Goal: Use online tool/utility: Utilize a website feature to perform a specific function

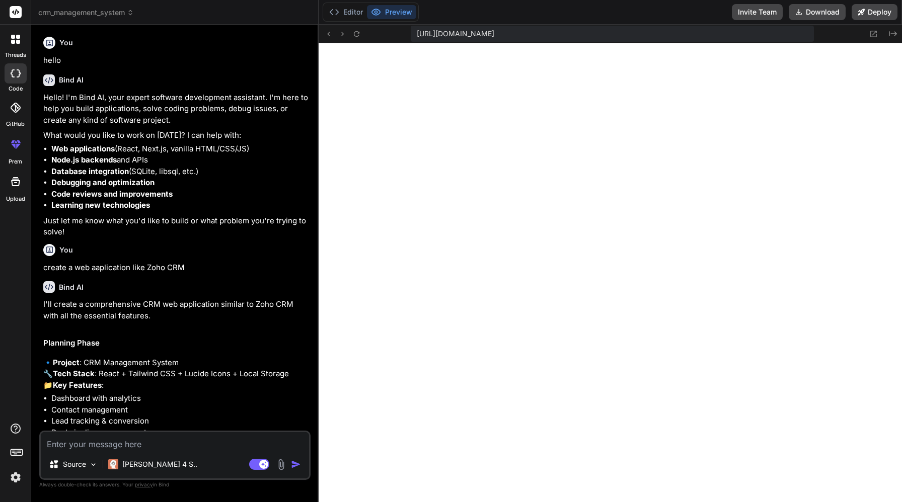
scroll to position [641, 0]
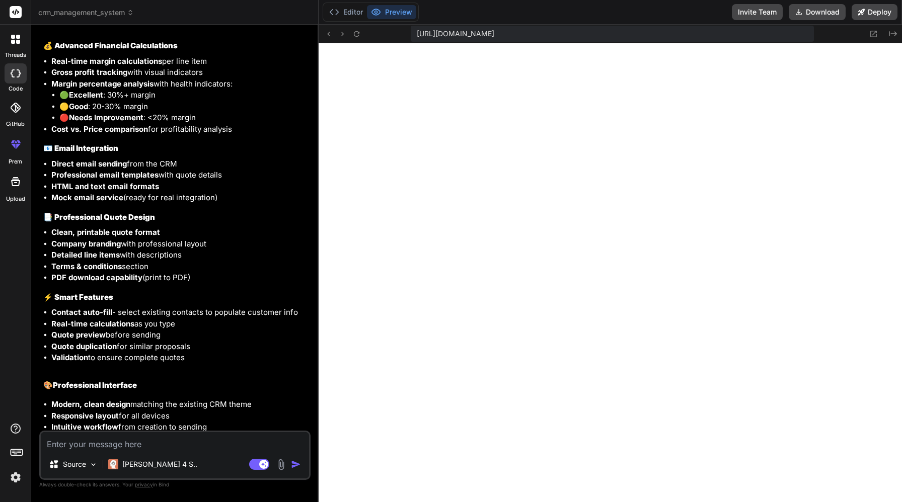
click at [17, 15] on rect at bounding box center [16, 12] width 12 height 12
click at [16, 14] on rect at bounding box center [16, 12] width 12 height 12
click at [869, 19] on button "Deploy" at bounding box center [875, 12] width 46 height 16
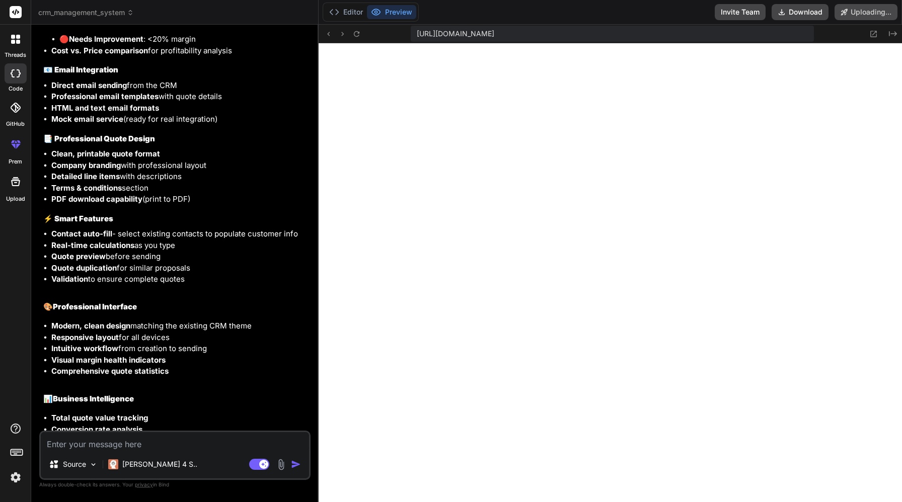
scroll to position [2619, 0]
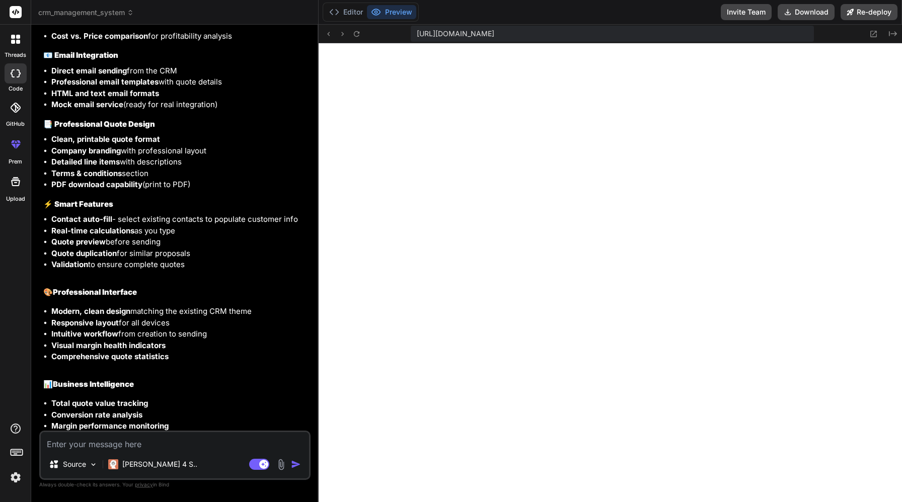
type textarea "x"
click at [873, 31] on icon at bounding box center [874, 34] width 7 height 7
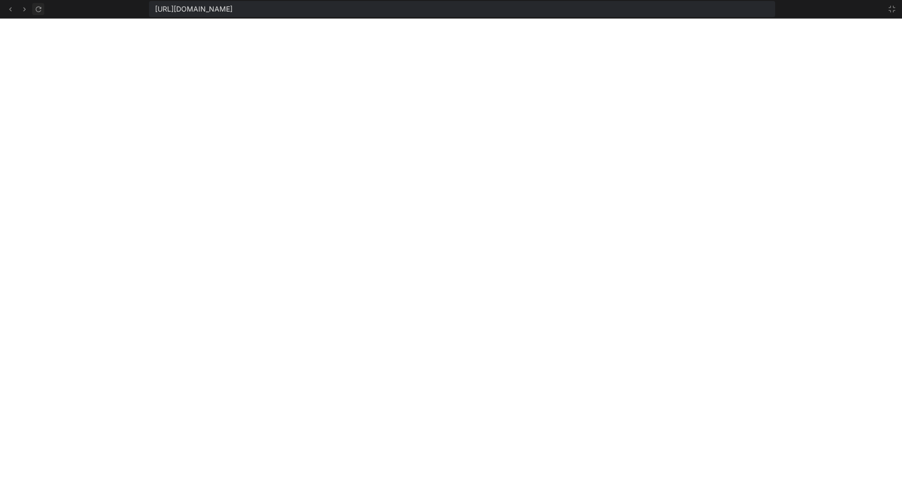
click at [36, 11] on icon at bounding box center [38, 9] width 9 height 9
click at [896, 12] on button at bounding box center [892, 9] width 12 height 12
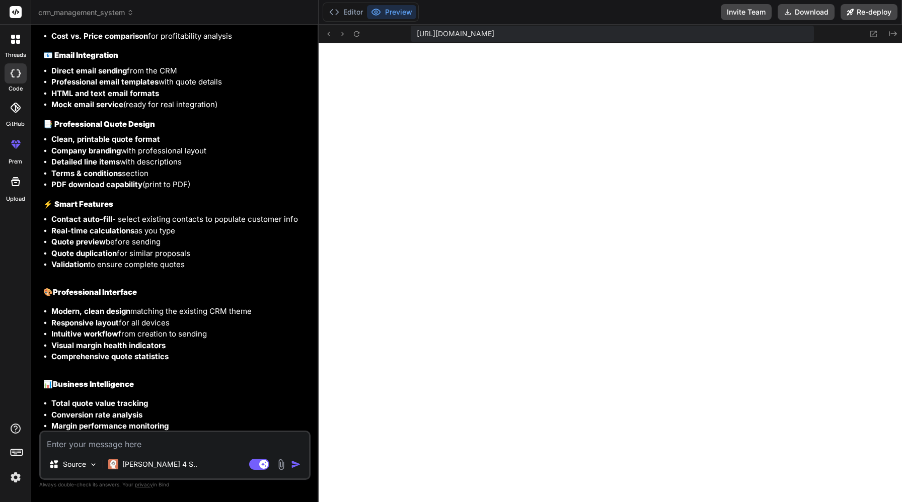
click at [140, 448] on textarea at bounding box center [175, 441] width 268 height 18
type textarea "q"
type textarea "x"
type textarea "qu"
type textarea "x"
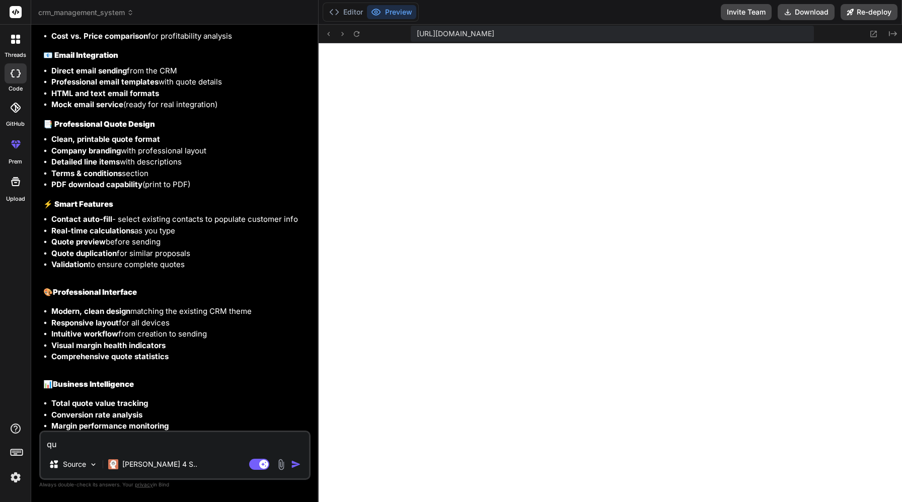
type textarea "quo"
type textarea "x"
type textarea "quot"
type textarea "x"
type textarea "quote"
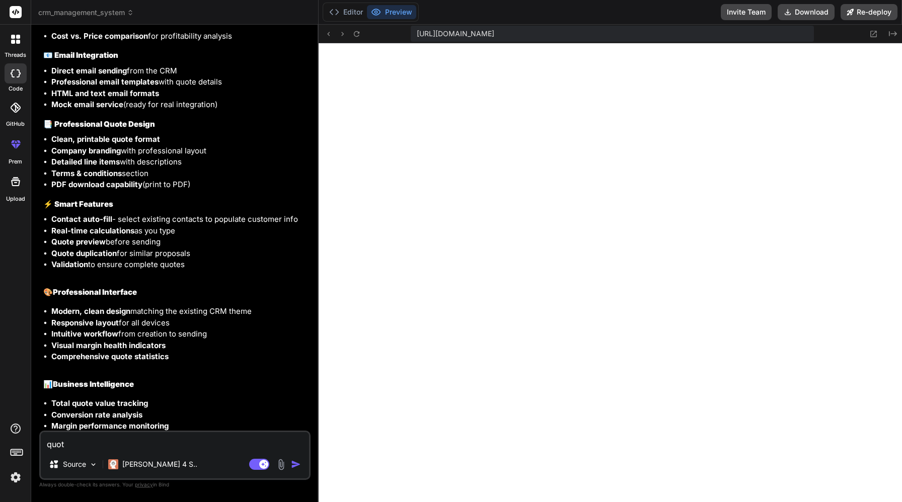
type textarea "x"
type textarea "quote"
type textarea "x"
type textarea "quote m"
type textarea "x"
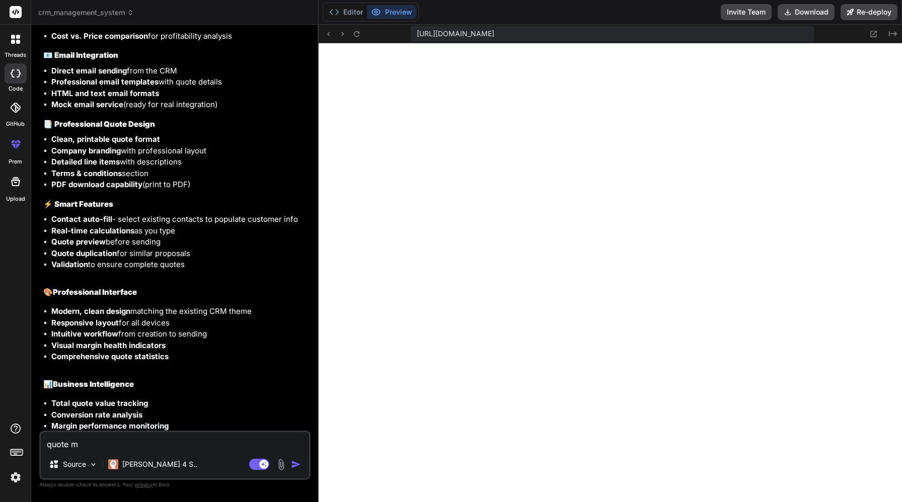
type textarea "quote mo"
type textarea "x"
type textarea "quote mod"
type textarea "x"
type textarea "quote modu"
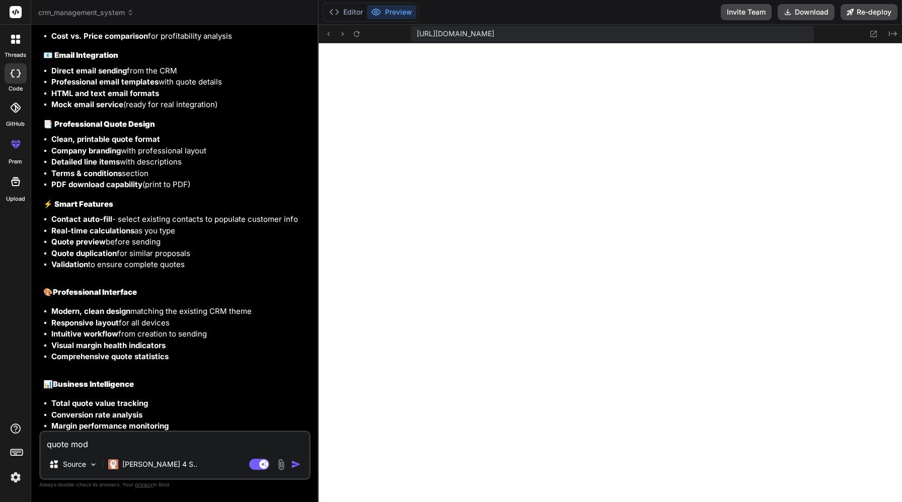
type textarea "x"
type textarea "quote modul"
type textarea "x"
type textarea "quote module"
type textarea "x"
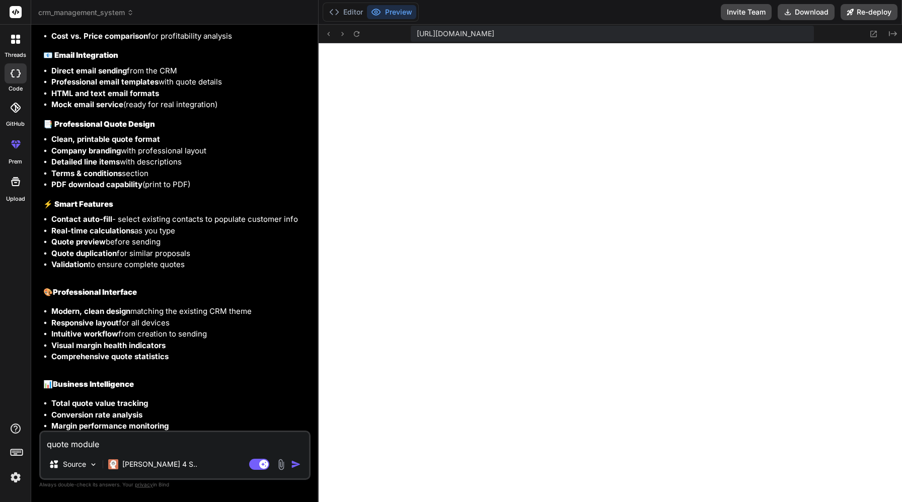
type textarea "quote module"
type textarea "x"
type textarea "quote module i"
type textarea "x"
type textarea "quote module is"
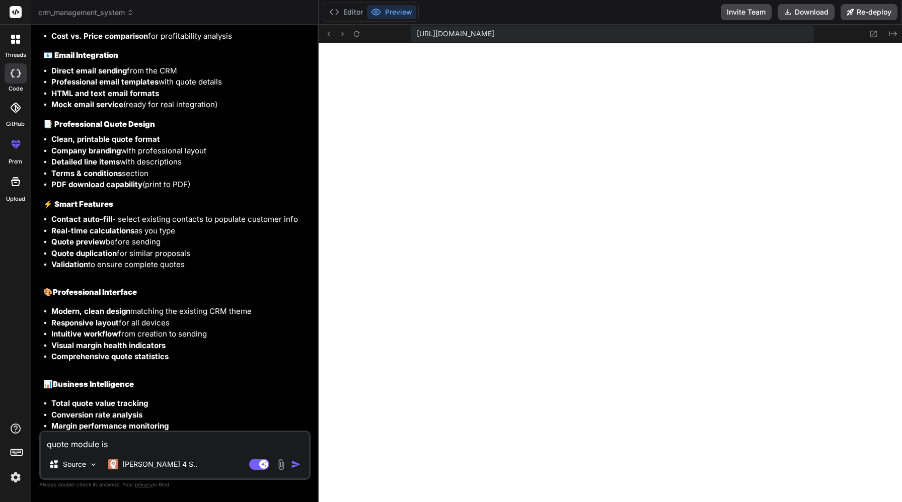
type textarea "x"
type textarea "quote module is"
type textarea "x"
type textarea "quote module is n"
type textarea "x"
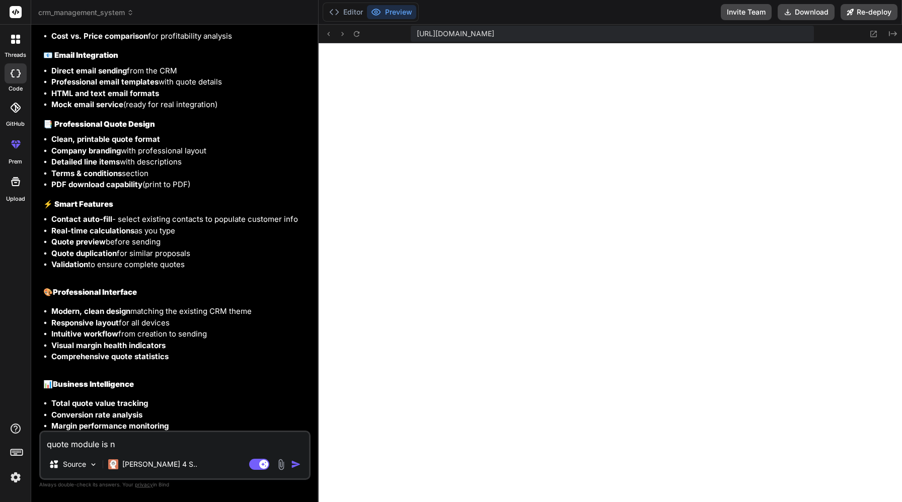
type textarea "quote module is no"
type textarea "x"
type textarea "quote module is not"
type textarea "x"
type textarea "quote module is not"
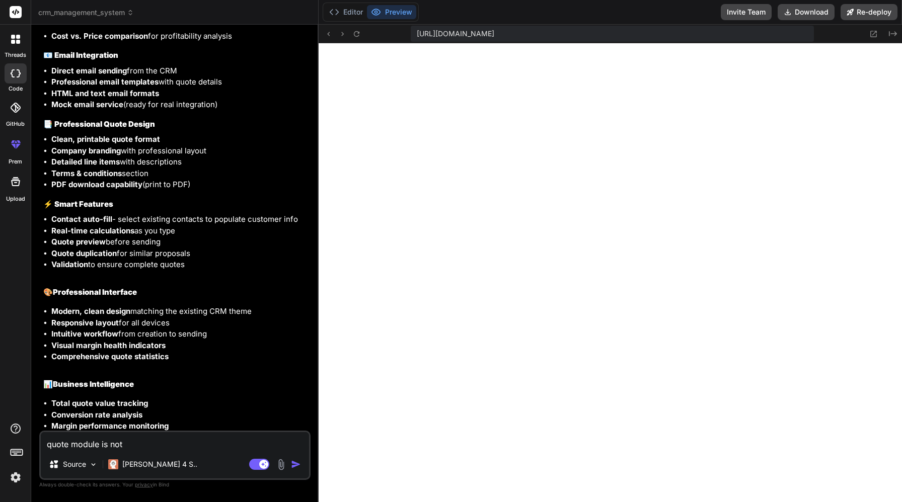
type textarea "x"
type textarea "quote module is not a"
type textarea "x"
type textarea "quote module is not ab"
type textarea "x"
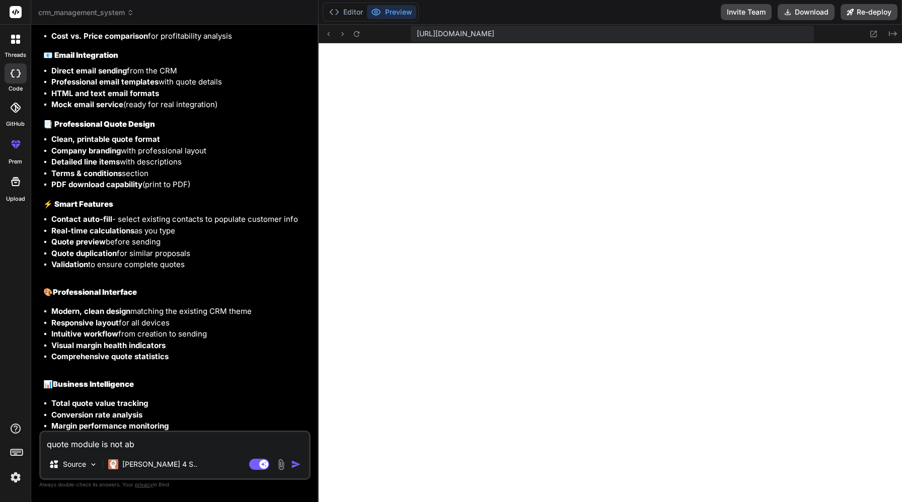
type textarea "quote module is not abl"
type textarea "x"
type textarea "quote module is not able"
type textarea "x"
type textarea "quote module is not able"
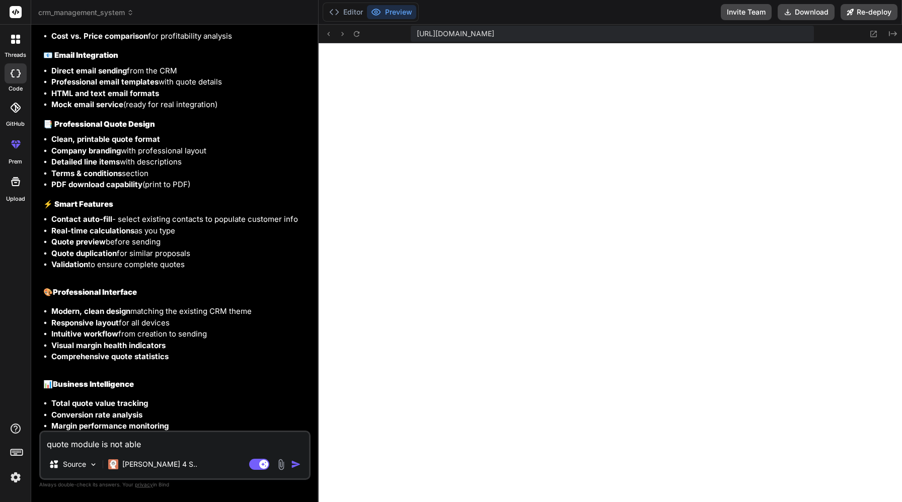
type textarea "x"
type textarea "quote module is not able t"
type textarea "x"
type textarea "quote module is not able to"
type textarea "x"
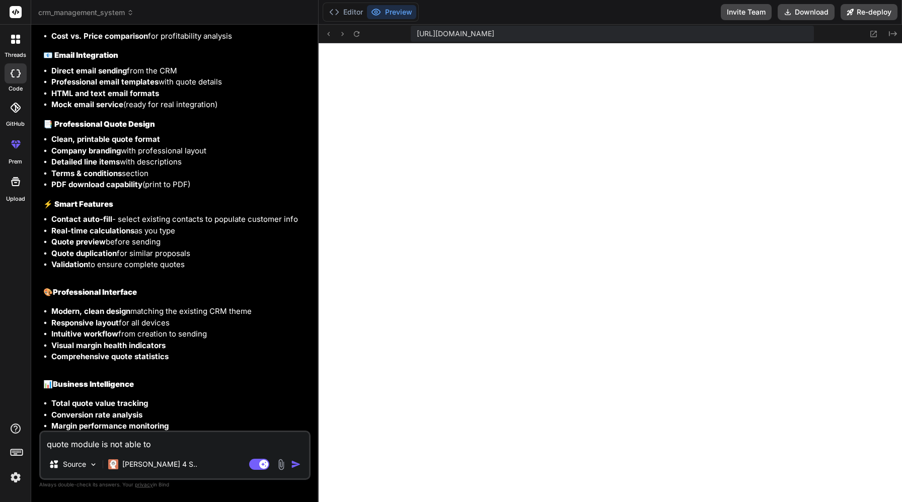
type textarea "quote module is not able to"
type textarea "x"
type textarea "quote module is not able to o"
type textarea "x"
type textarea "quote module is not able to op"
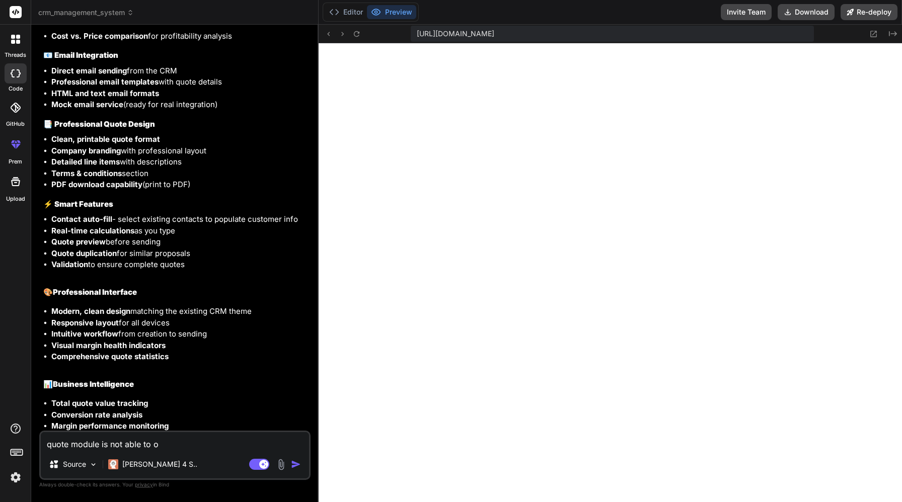
type textarea "x"
type textarea "quote module is not able to ope"
type textarea "x"
type textarea "quote module is not able to open"
type textarea "x"
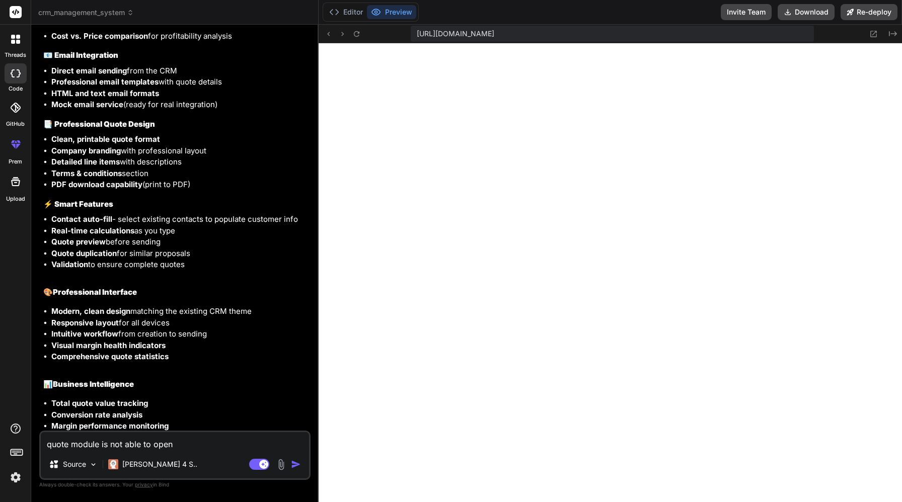
type textarea "quote module is not able to open"
type textarea "x"
type textarea "quote module is not able to open ,"
type textarea "x"
type textarea "quote module is not able to open ,"
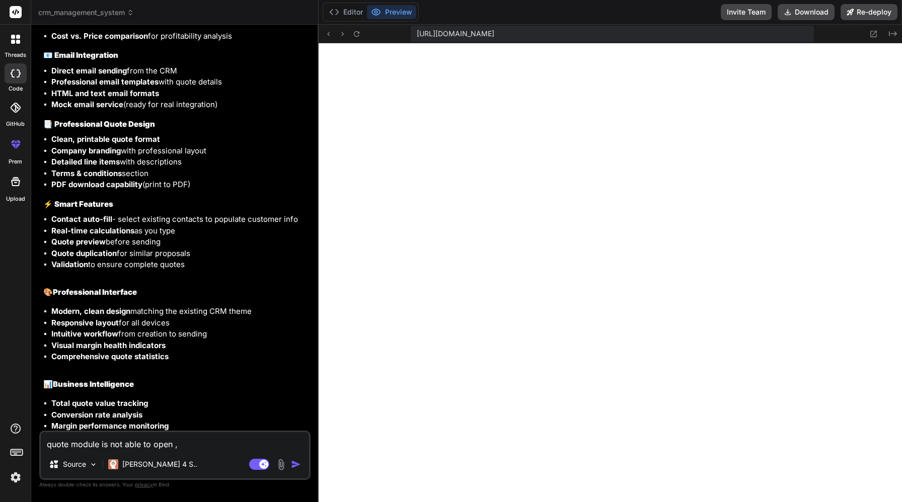
type textarea "x"
type textarea "quote module is not able to open , p"
type textarea "x"
type textarea "quote module is not able to open , pa"
type textarea "x"
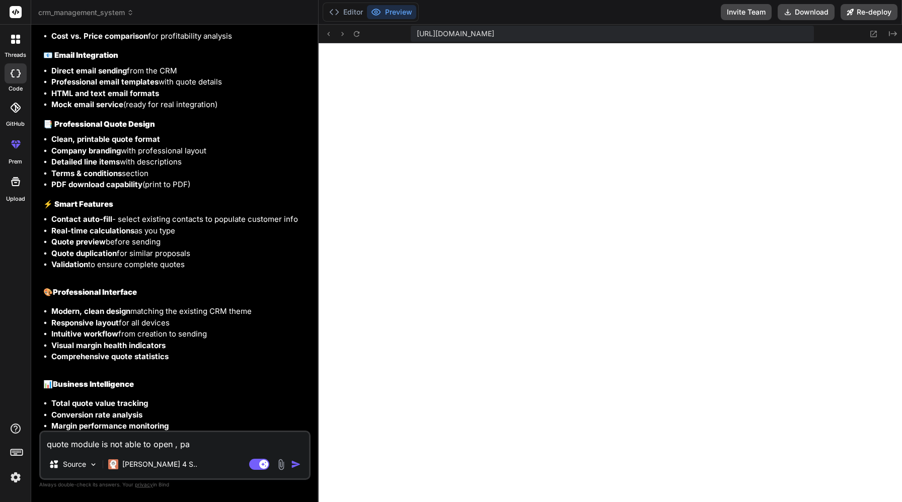
type textarea "quote module is not able to open , pag"
type textarea "x"
type textarea "quote module is not able to open , page"
type textarea "x"
type textarea "quote module is not able to open , page"
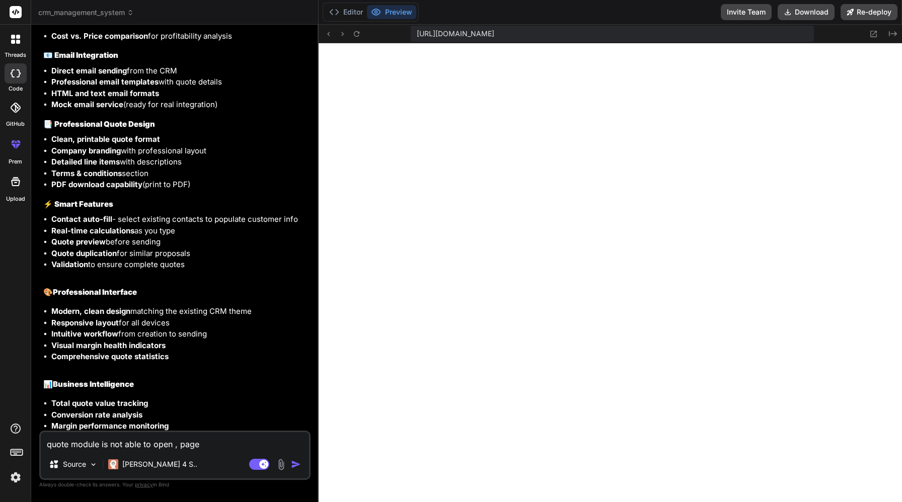
type textarea "x"
type textarea "quote module is not able to open , page i"
type textarea "x"
type textarea "quote module is not able to open , page is"
type textarea "x"
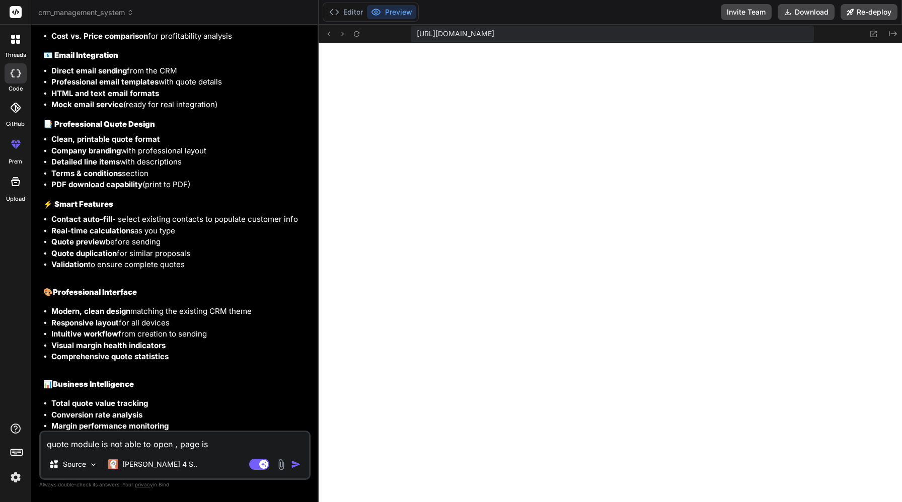
type textarea "quote module is not able to open , page is"
type textarea "x"
type textarea "quote module is not able to open , page is b"
type textarea "x"
type textarea "quote module is not able to open , page is bl"
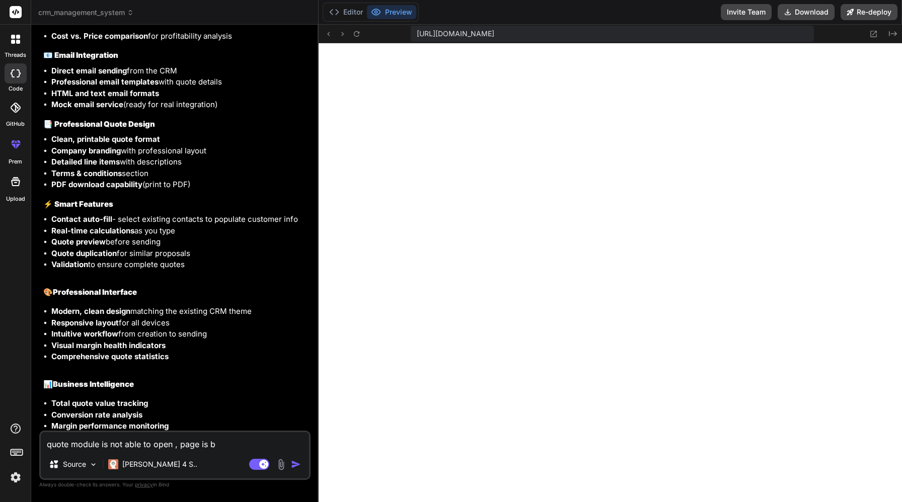
type textarea "x"
type textarea "quote module is not able to open , page is bla"
type textarea "x"
type textarea "quote module is not able to open , page is [PERSON_NAME]"
type textarea "x"
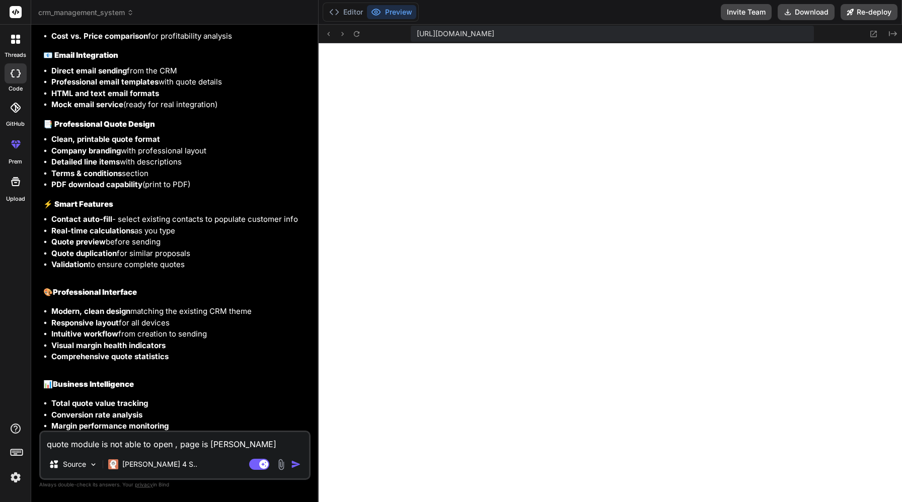
type textarea "quote module is not able to open , page is blank"
type textarea "x"
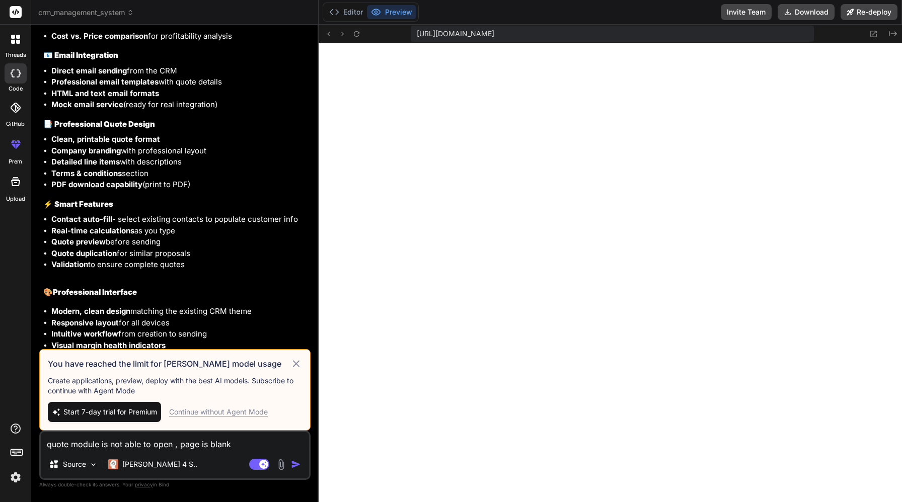
type textarea "quote module is not able to open , page is blank"
click at [230, 413] on div "Continue without Agent Mode" at bounding box center [218, 412] width 99 height 10
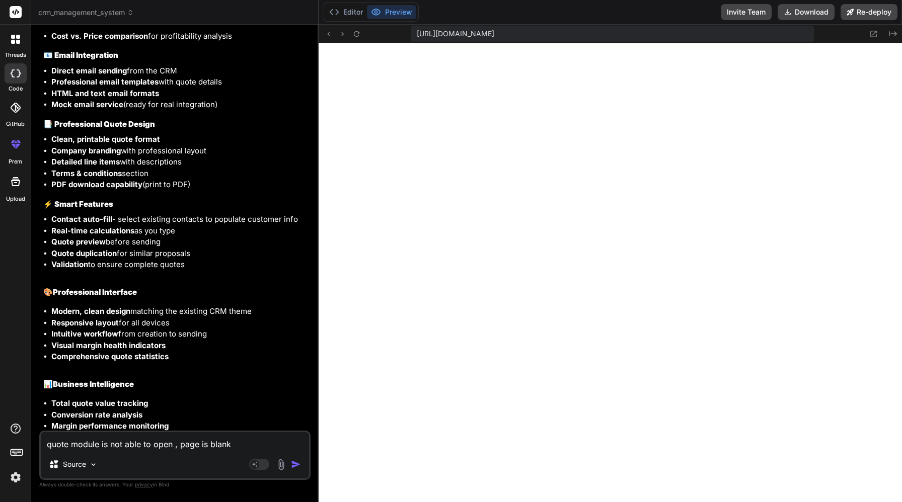
click at [296, 467] on img "button" at bounding box center [296, 465] width 10 height 10
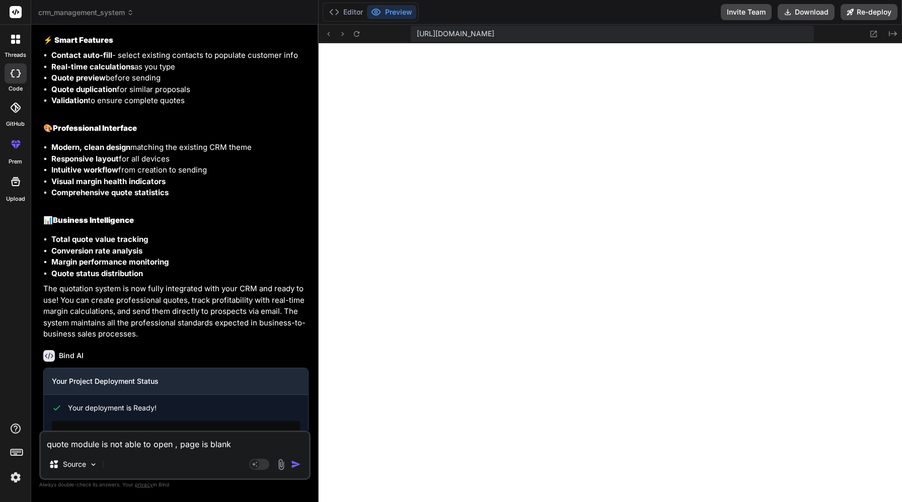
scroll to position [2787, 0]
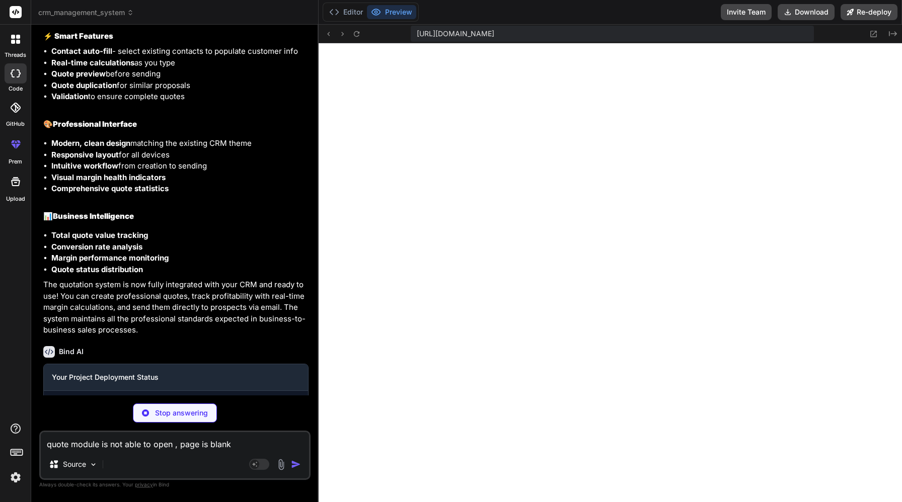
type textarea "x"
type textarea ")} </div> </div> ); }; export default Quotes;"
type textarea "x"
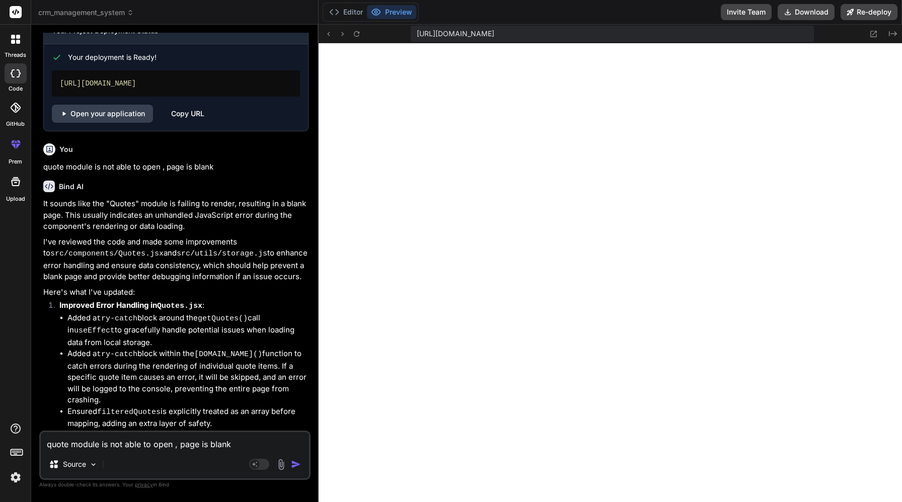
scroll to position [3138, 0]
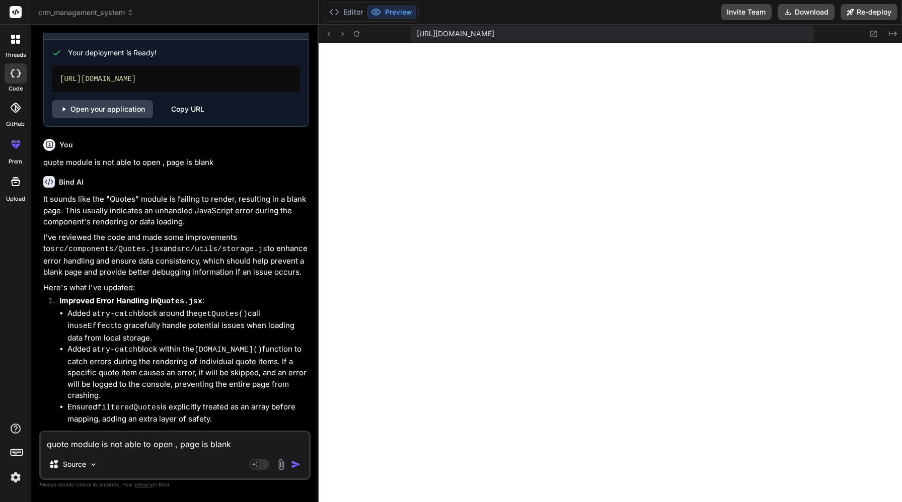
click at [406, 18] on button "Preview" at bounding box center [391, 12] width 49 height 14
click at [875, 34] on icon at bounding box center [873, 34] width 9 height 9
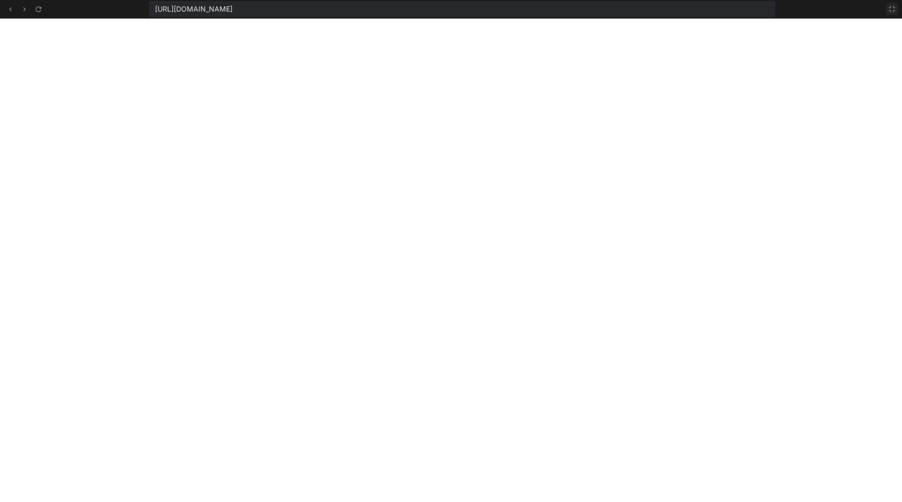
click at [895, 8] on icon at bounding box center [892, 9] width 6 height 6
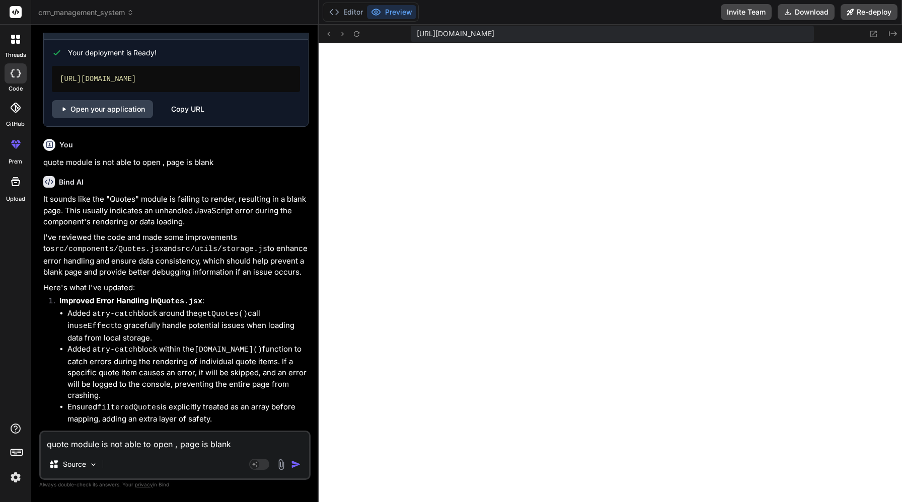
click at [174, 452] on div "quote module is not able to open , page is blank Source Agent Mode. When this t…" at bounding box center [174, 455] width 271 height 49
click at [154, 450] on textarea "quote module is not able to open , page is blank" at bounding box center [175, 441] width 268 height 18
type textarea "I"
type textarea "x"
type textarea "In"
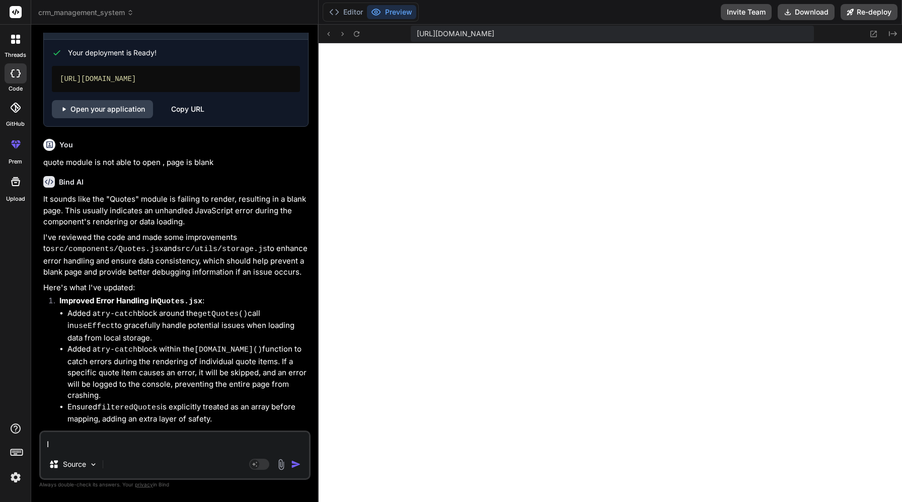
type textarea "x"
type textarea "In"
type textarea "x"
type textarea "In t"
type textarea "x"
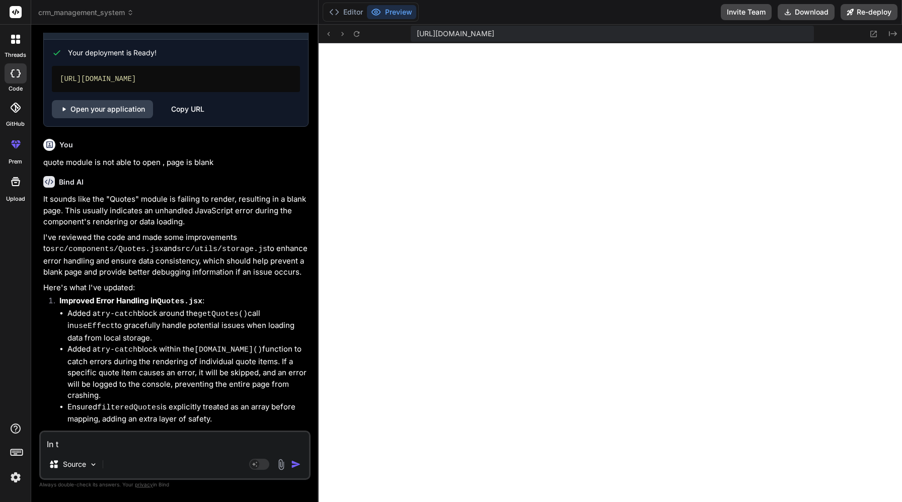
type textarea "In th"
type textarea "x"
type textarea "In the"
type textarea "x"
type textarea "In the"
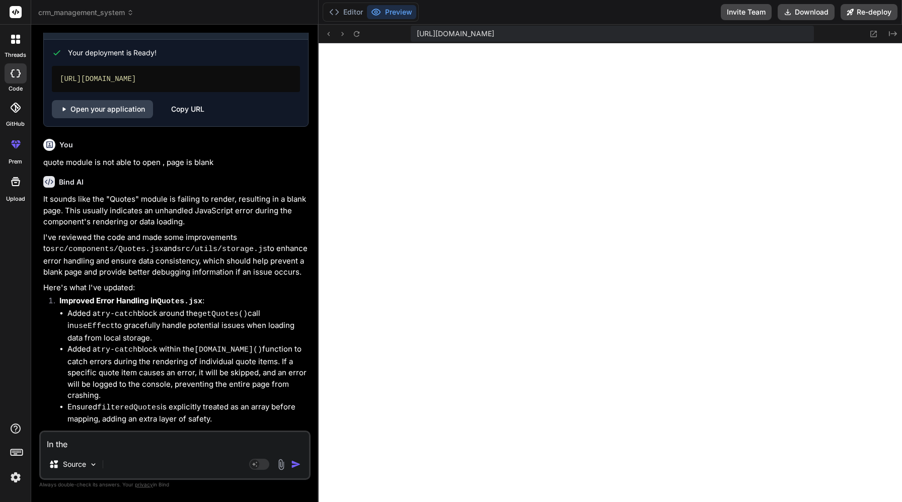
type textarea "x"
type textarea "In the q"
type textarea "x"
type textarea "In the qu"
type textarea "x"
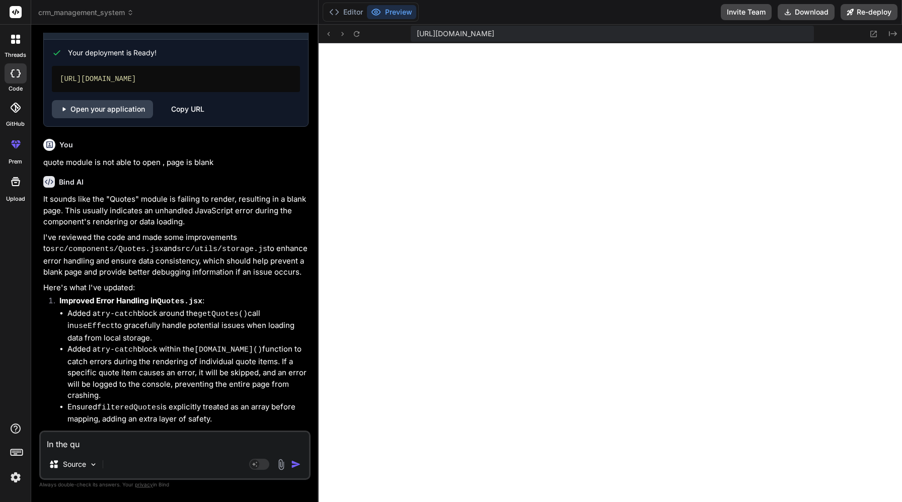
type textarea "In the quo"
type textarea "x"
type textarea "In the quot"
type textarea "x"
type textarea "In the quote"
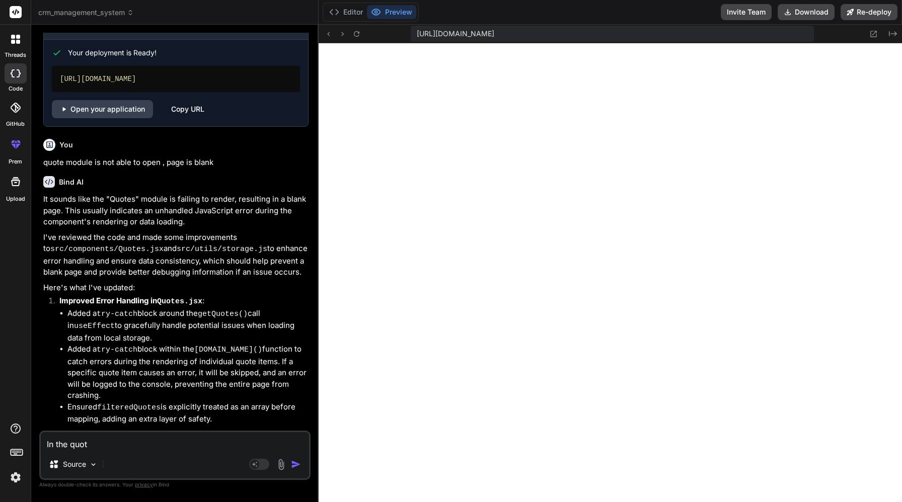
type textarea "x"
type textarea "In the quote"
type textarea "x"
type textarea "In the quote m"
type textarea "x"
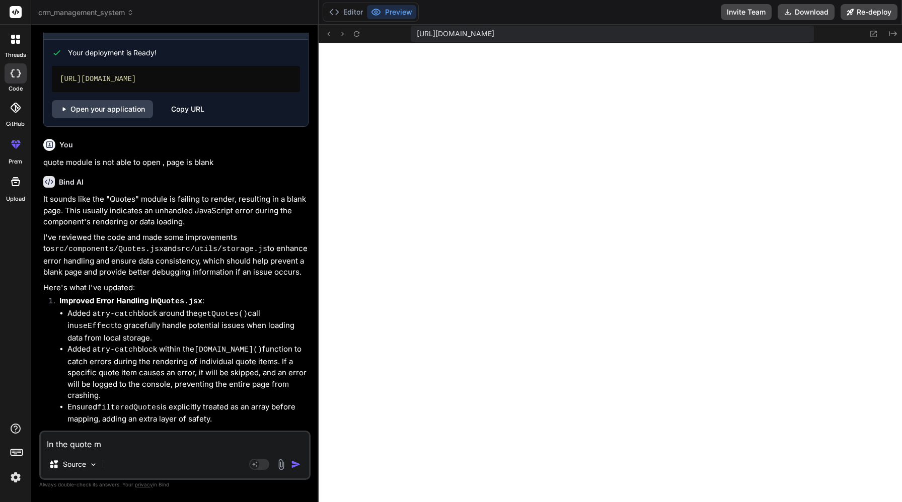
type textarea "In the quote mo"
type textarea "x"
type textarea "In the quote mod"
type textarea "x"
type textarea "In the quote modu"
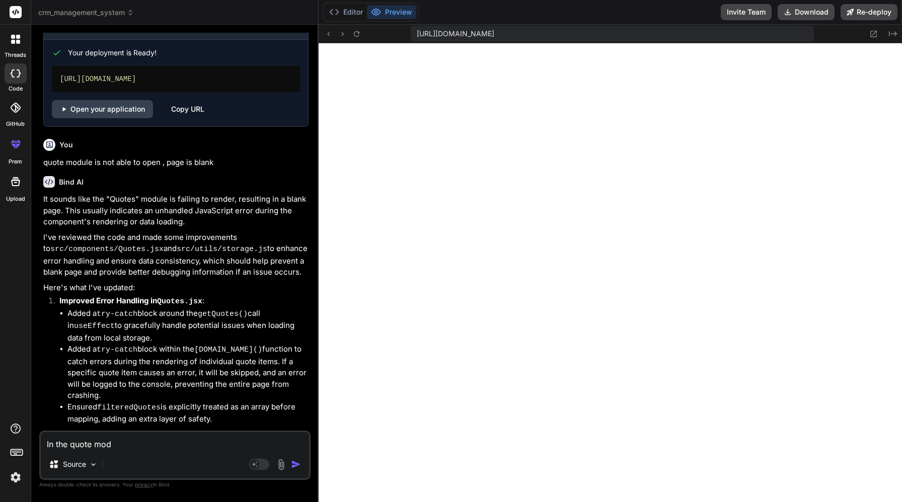
type textarea "x"
type textarea "In the quote modul"
type textarea "x"
type textarea "In the quote module"
type textarea "x"
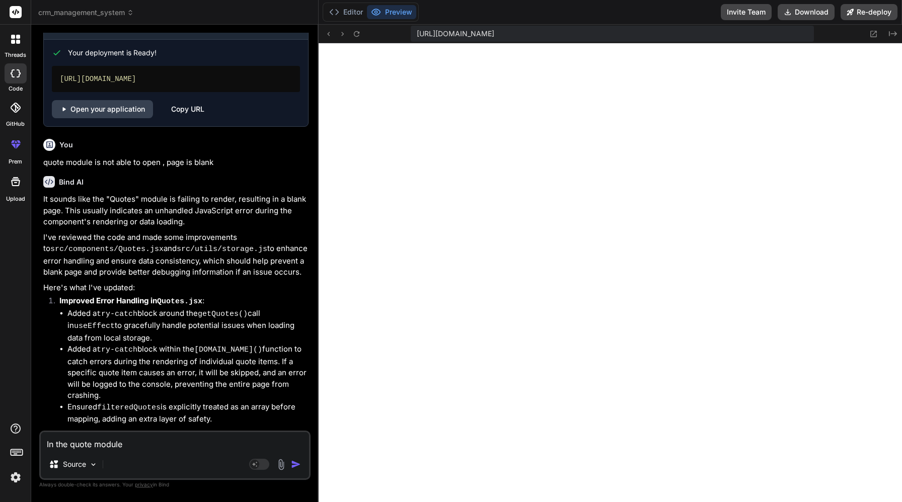
type textarea "In the quote module"
type textarea "x"
type textarea "In the quote module ,"
type textarea "x"
type textarea "In the quote module ,"
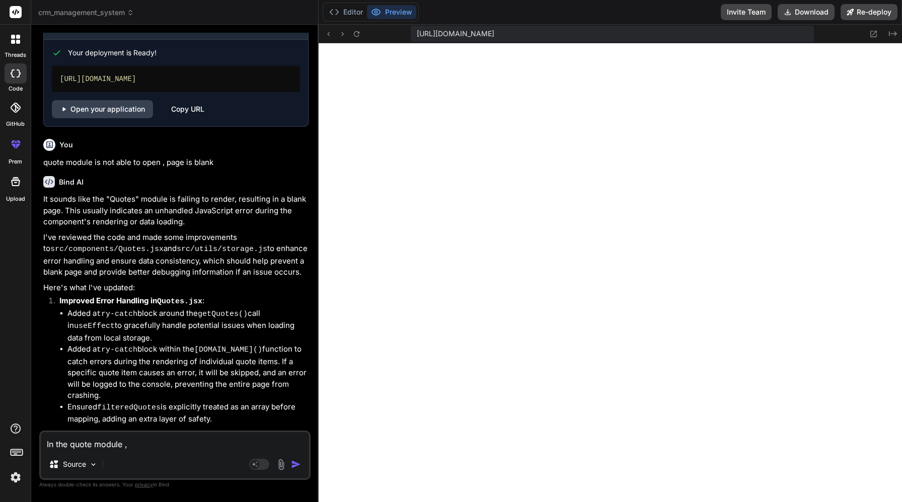
type textarea "x"
type textarea "In the quote module , t"
type textarea "x"
type textarea "In the quote module , th"
type textarea "x"
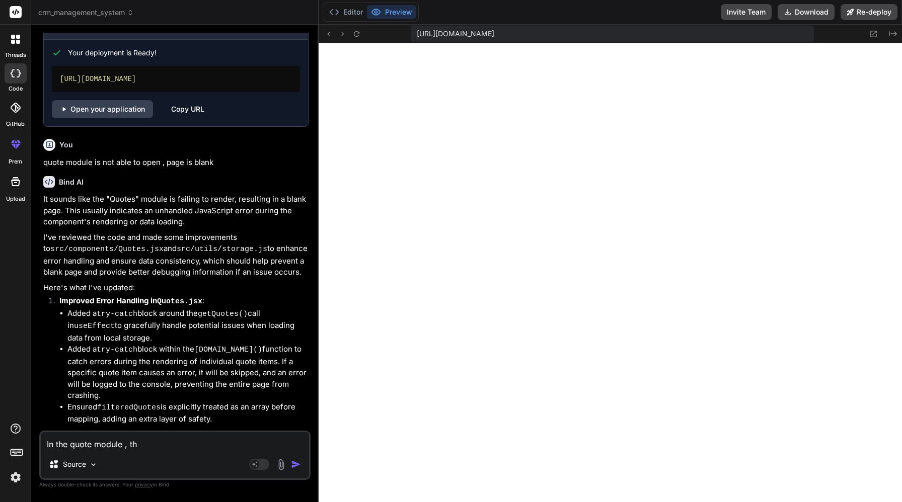
type textarea "In the quote module , the"
type textarea "x"
type textarea "In the quote module , the"
type textarea "x"
type textarea "In the quote module , the d"
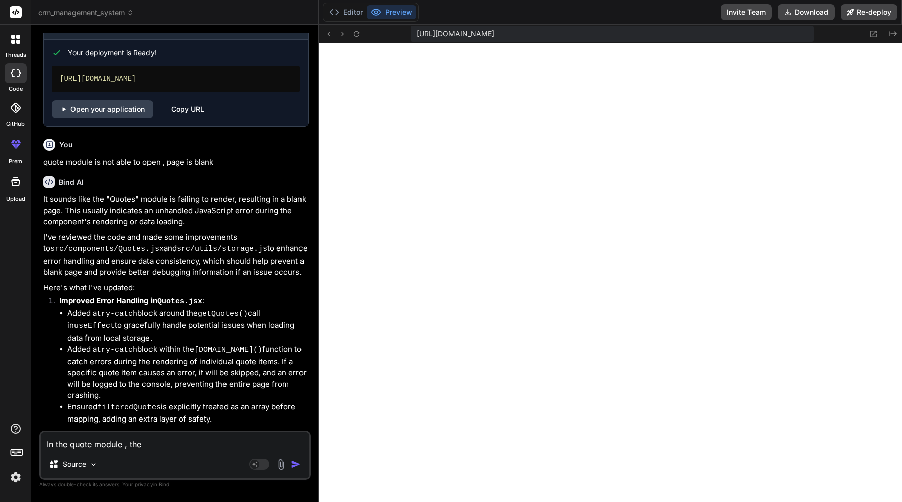
type textarea "x"
type textarea "In the quote module , the do"
type textarea "x"
type textarea "In the quote module , the dow"
type textarea "x"
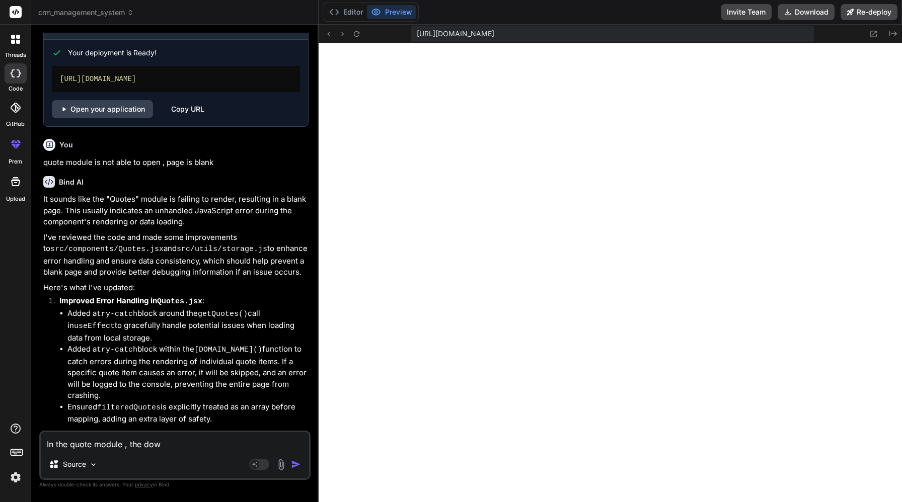
type textarea "In the quote module , the down"
type textarea "x"
type textarea "In the quote module , the downl"
type textarea "x"
type textarea "In the quote module , the downlo"
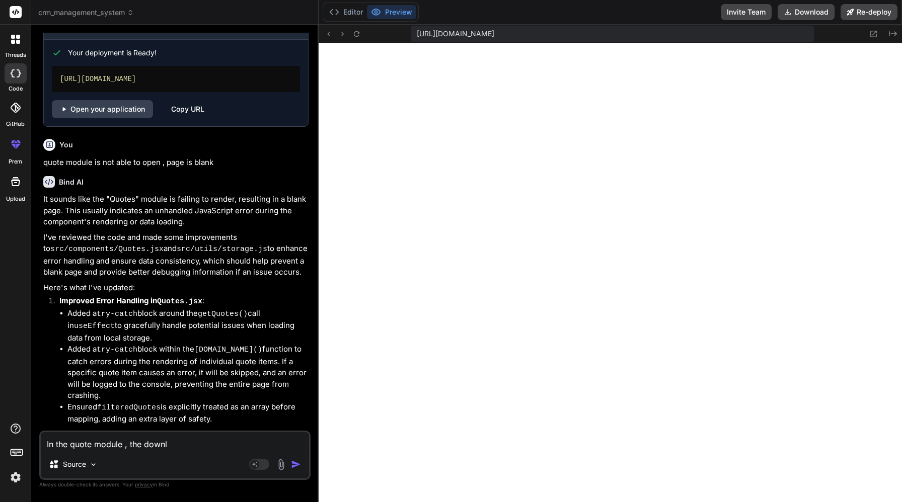
type textarea "x"
type textarea "In the quote module , the downloa"
type textarea "x"
type textarea "In the quote module , the download"
type textarea "x"
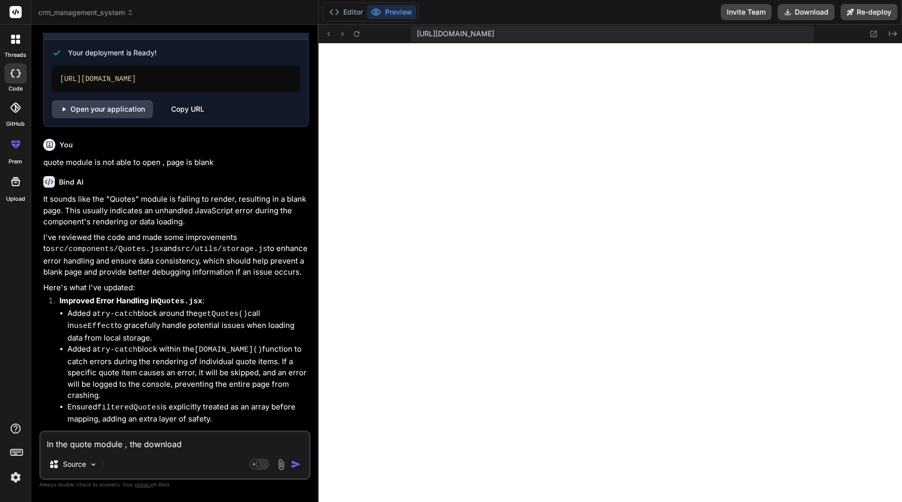
type textarea "In the quote module , the download"
type textarea "x"
type textarea "In the quote module , the download p"
type textarea "x"
type textarea "In the quote module , the download pd"
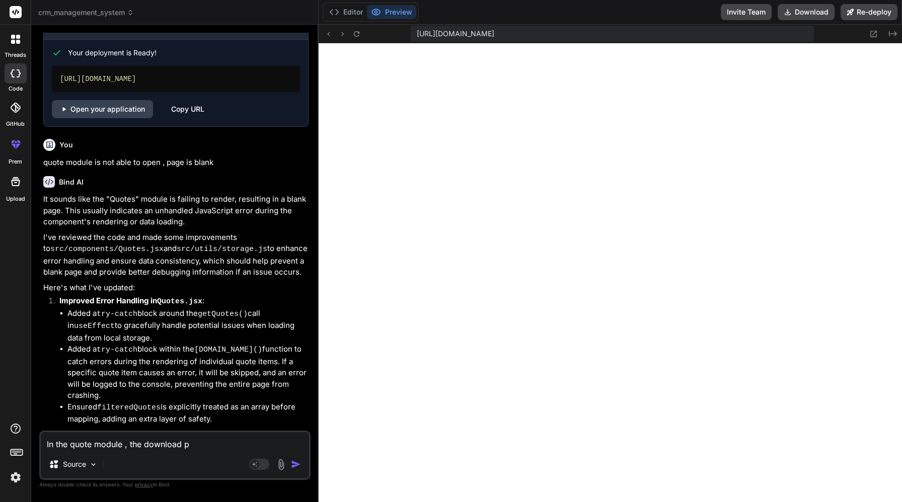
type textarea "x"
type textarea "In the quote module , the download pdf"
type textarea "x"
type textarea "In the quote module , the download pdf"
type textarea "x"
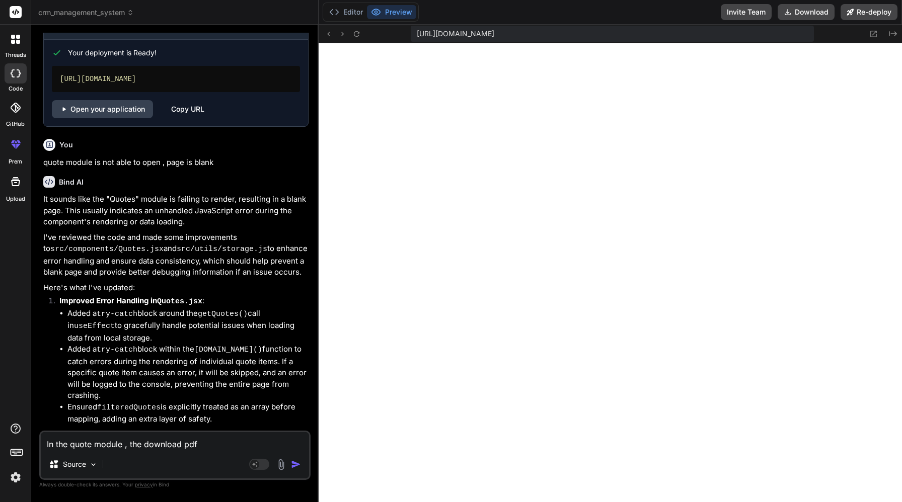
type textarea "In the quote module , the download pdf i"
type textarea "x"
type textarea "In the quote module , the download pdf is"
type textarea "x"
type textarea "In the quote module , the download pdf is"
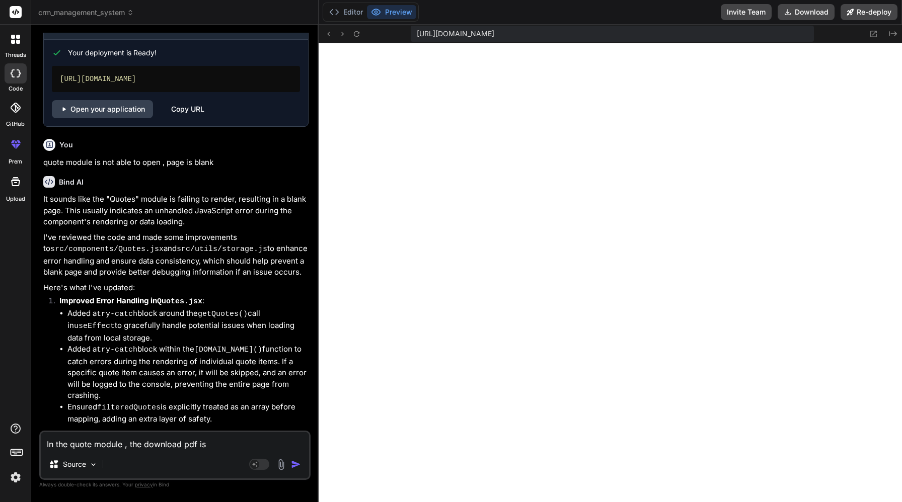
type textarea "x"
type textarea "In the quote module , the download pdf is d"
type textarea "x"
type textarea "In the quote module , the download pdf is do"
type textarea "x"
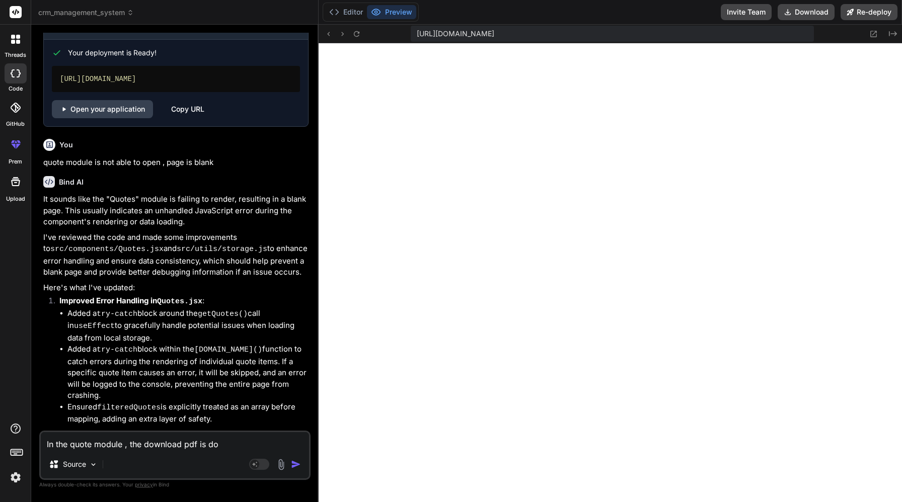
type textarea "In the quote module , the download pdf is dow"
type textarea "x"
type textarea "In the quote module , the download pdf is down"
type textarea "x"
type textarea "In the quote module , the download pdf is downl"
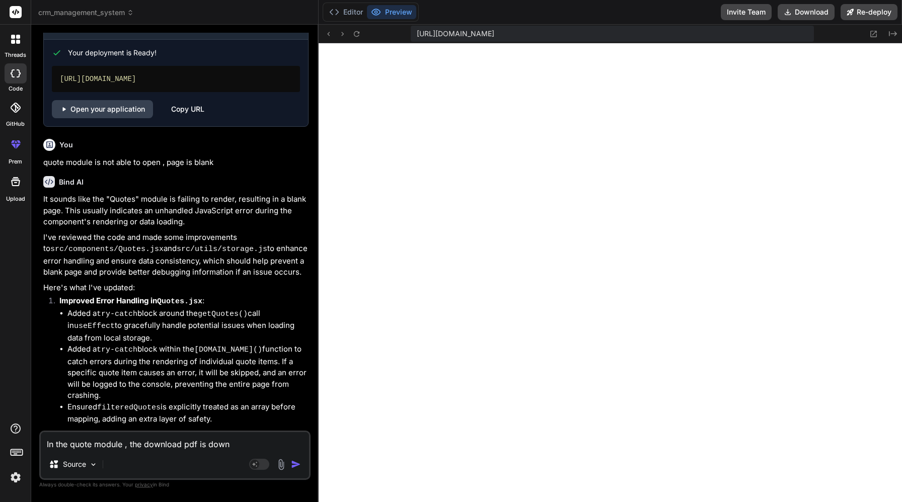
type textarea "x"
type textarea "In the quote module , the download pdf is downlo"
type textarea "x"
type textarea "In the quote module , the download pdf is downloa"
type textarea "x"
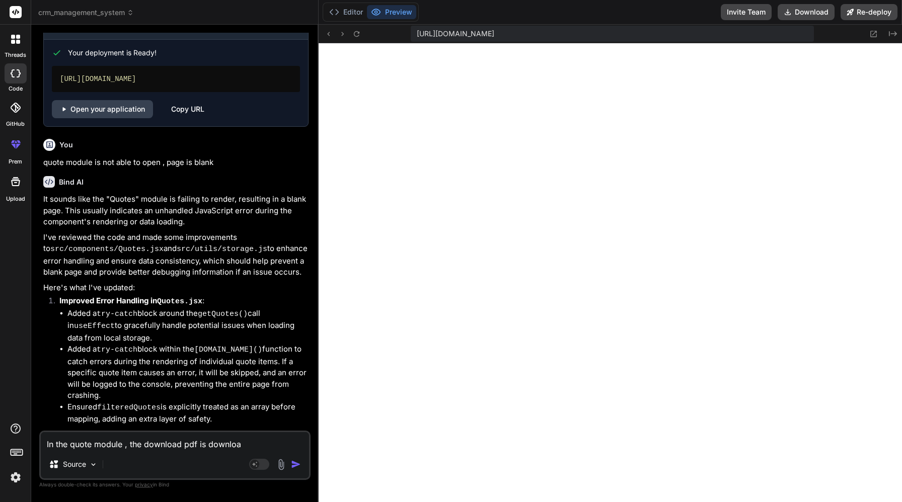
type textarea "In the quote module , the download pdf is download"
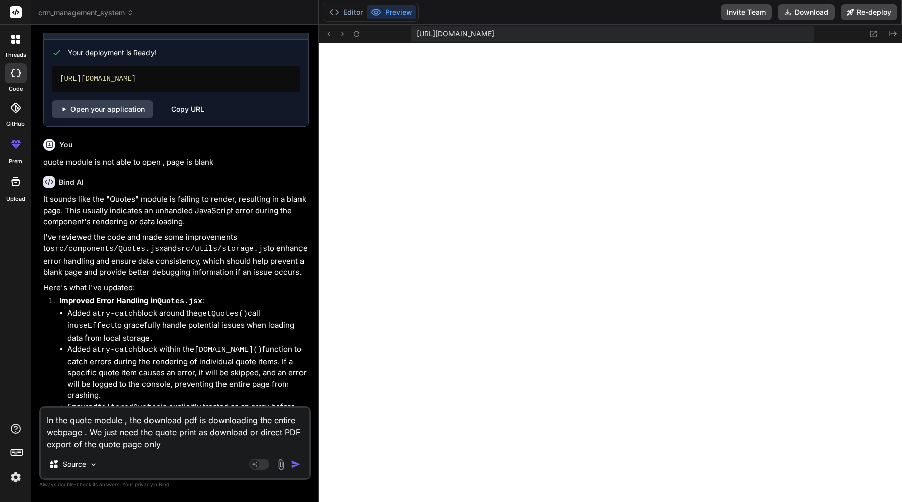
click at [296, 466] on img "button" at bounding box center [296, 465] width 10 height 10
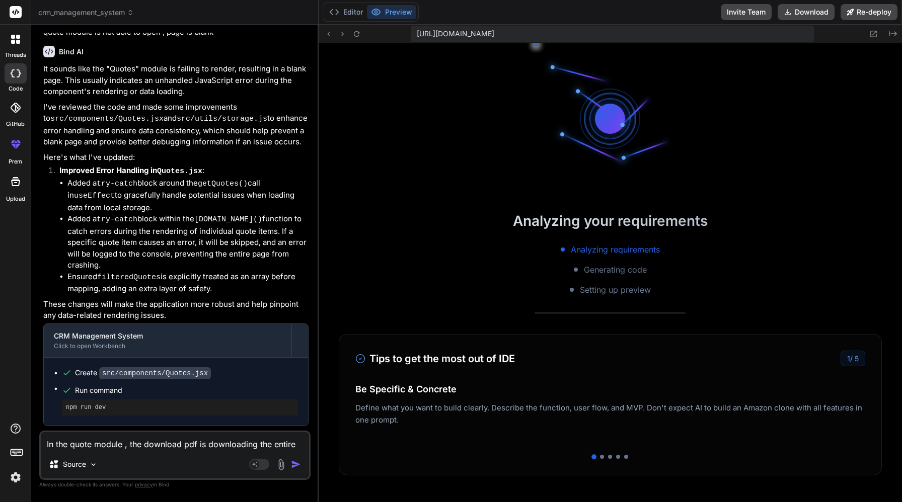
scroll to position [947, 0]
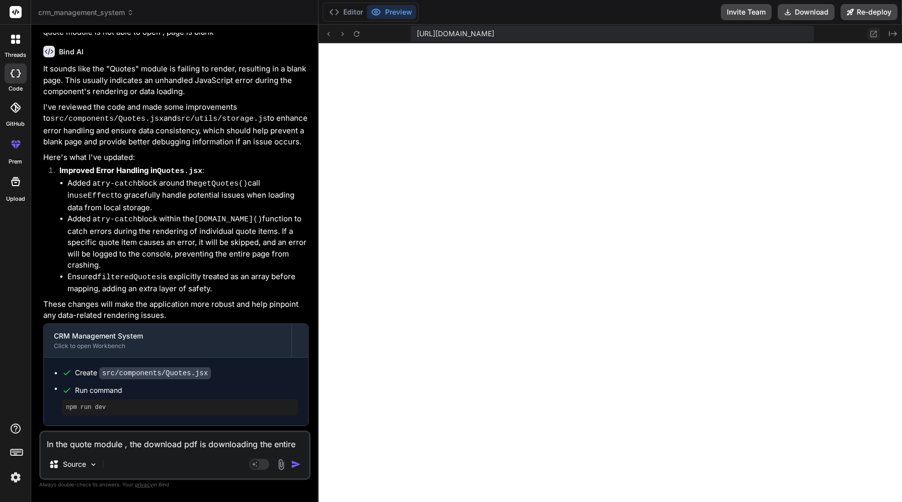
click at [875, 34] on icon at bounding box center [873, 34] width 9 height 9
